Goal: Task Accomplishment & Management: Manage account settings

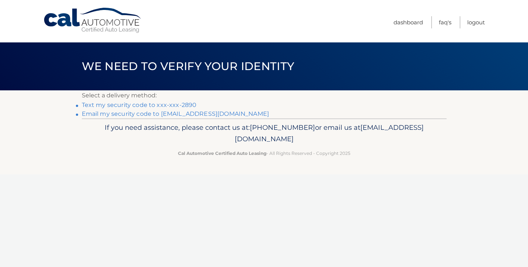
click at [184, 107] on link "Text my security code to xxx-xxx-2890" at bounding box center [139, 104] width 115 height 7
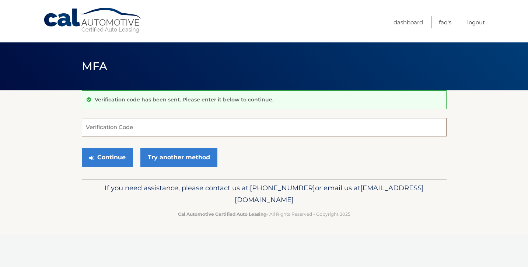
click at [179, 127] on input "Verification Code" at bounding box center [264, 127] width 365 height 18
type input "200017"
click at [120, 158] on button "Continue" at bounding box center [107, 157] width 51 height 18
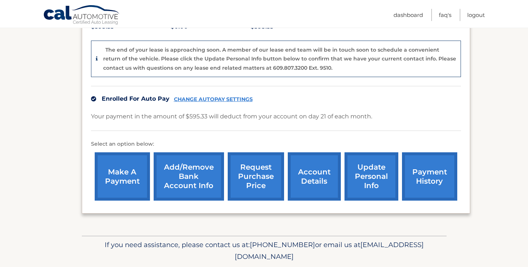
scroll to position [175, 0]
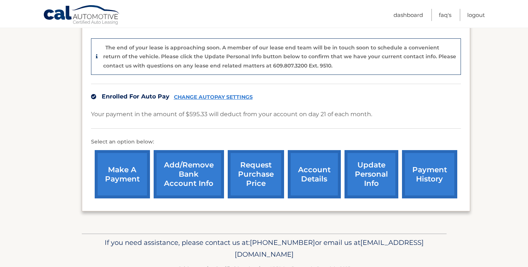
click at [318, 174] on link "account details" at bounding box center [314, 174] width 53 height 48
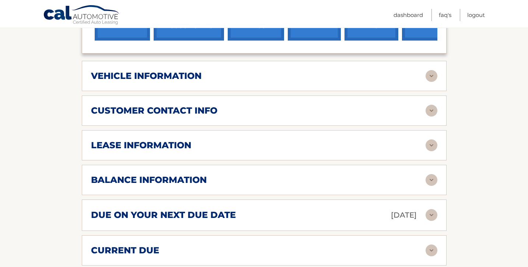
scroll to position [313, 0]
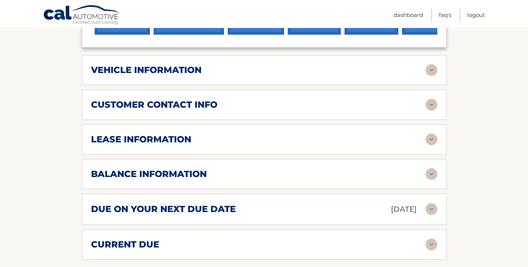
click at [434, 133] on img at bounding box center [432, 139] width 12 height 12
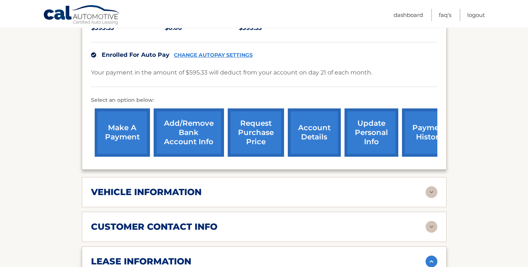
scroll to position [190, 0]
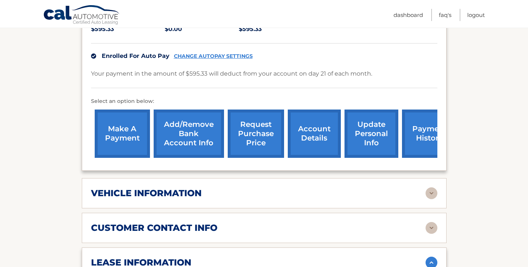
click at [266, 121] on link "request purchase price" at bounding box center [256, 133] width 56 height 48
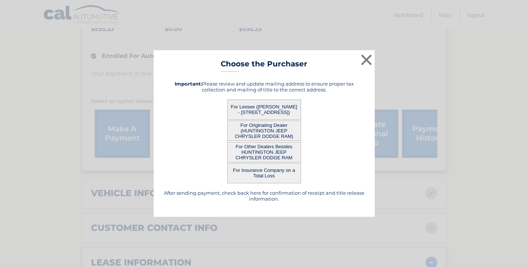
click at [273, 108] on button "For Lessee (ROBERT SCOLARO - 4 Wayside Ln, , Smithtown, NY 11787)" at bounding box center [264, 109] width 74 height 20
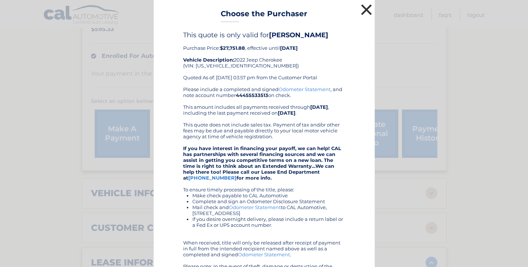
drag, startPoint x: 367, startPoint y: 6, endPoint x: 248, endPoint y: 16, distance: 119.8
click at [367, 6] on button "×" at bounding box center [366, 9] width 15 height 15
